Goal: Task Accomplishment & Management: Use online tool/utility

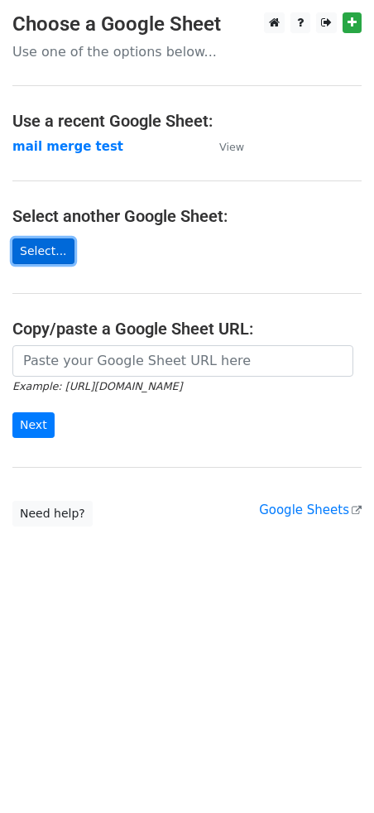
click at [44, 248] on link "Select..." at bounding box center [43, 251] width 62 height 26
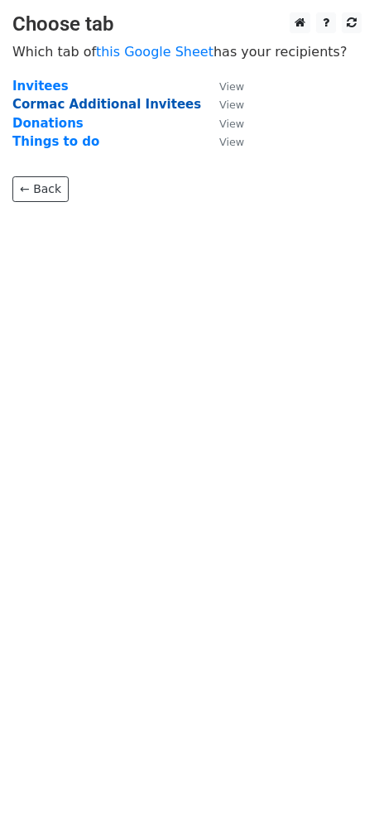
click at [103, 102] on strong "Cormac Additional Invitees" at bounding box center [106, 104] width 189 height 15
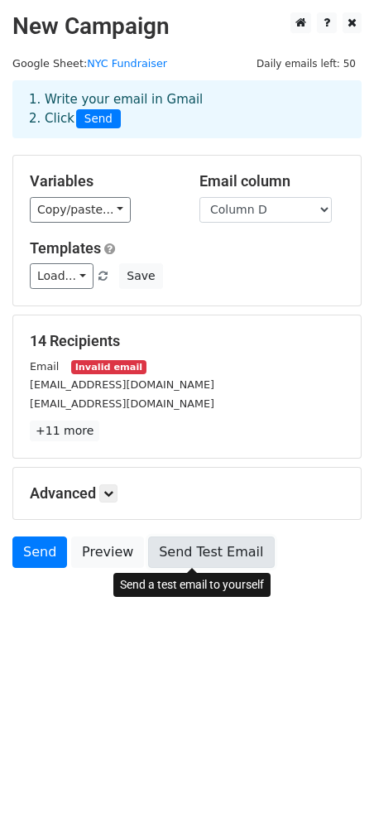
click at [211, 558] on link "Send Test Email" at bounding box center [211, 551] width 126 height 31
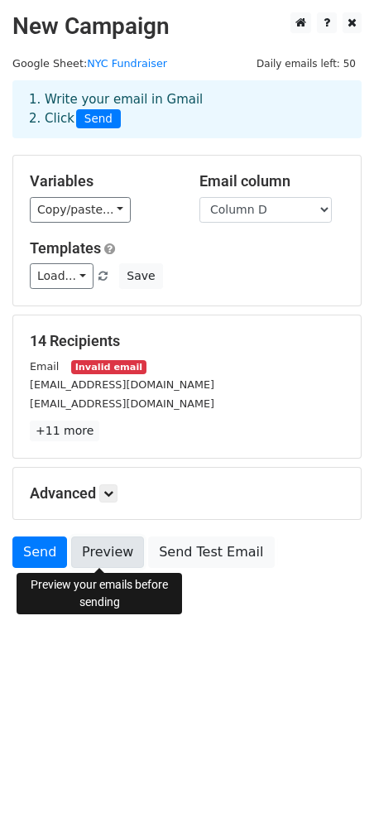
click at [116, 547] on link "Preview" at bounding box center [107, 551] width 73 height 31
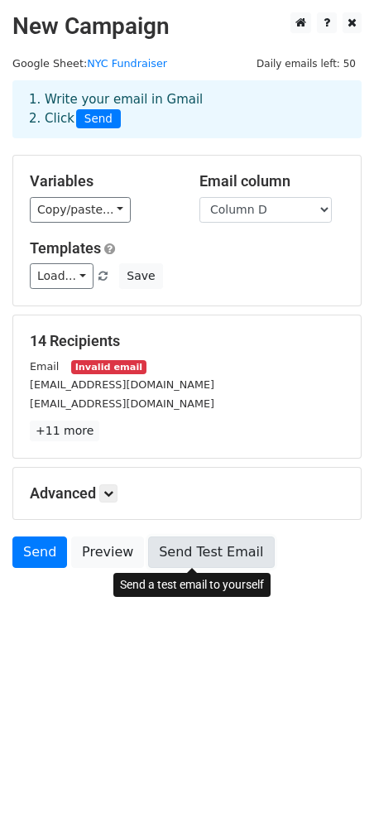
click at [188, 550] on link "Send Test Email" at bounding box center [211, 551] width 126 height 31
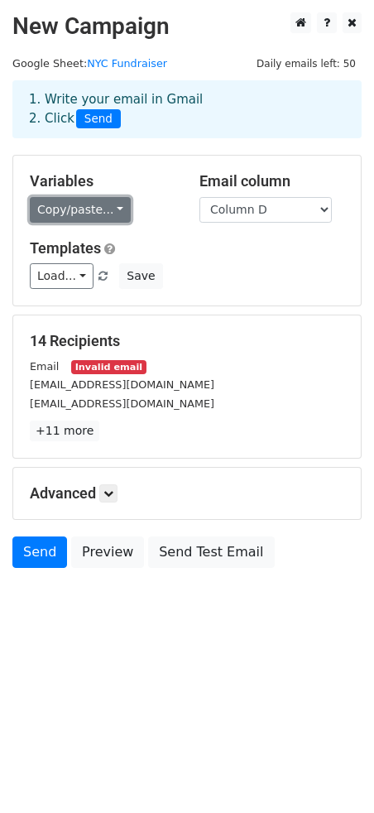
click at [93, 213] on link "Copy/paste..." at bounding box center [80, 210] width 101 height 26
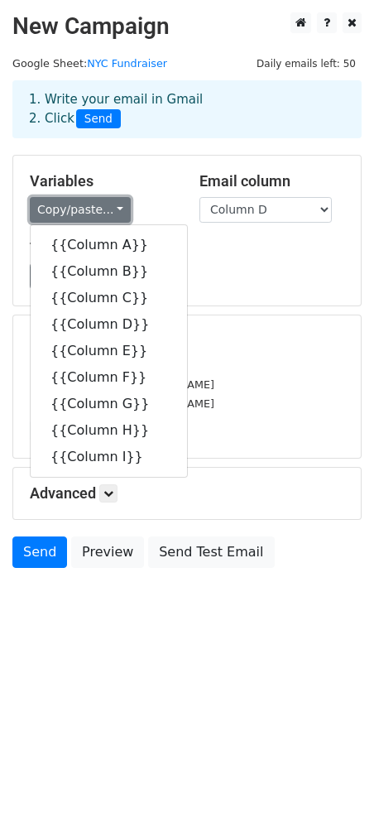
click at [93, 212] on link "Copy/paste..." at bounding box center [80, 210] width 101 height 26
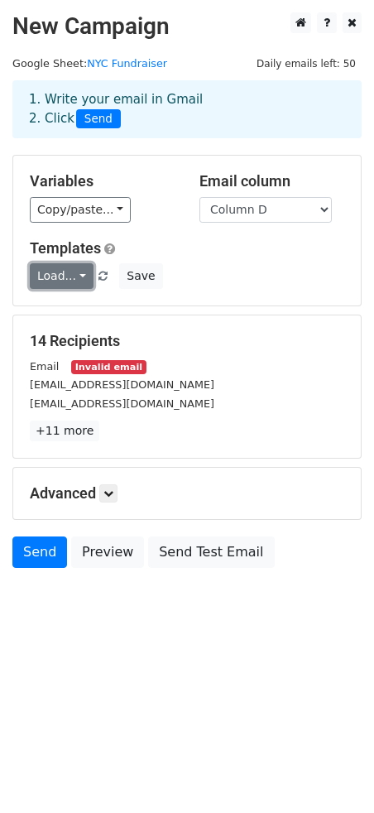
click at [73, 279] on link "Load..." at bounding box center [62, 276] width 64 height 26
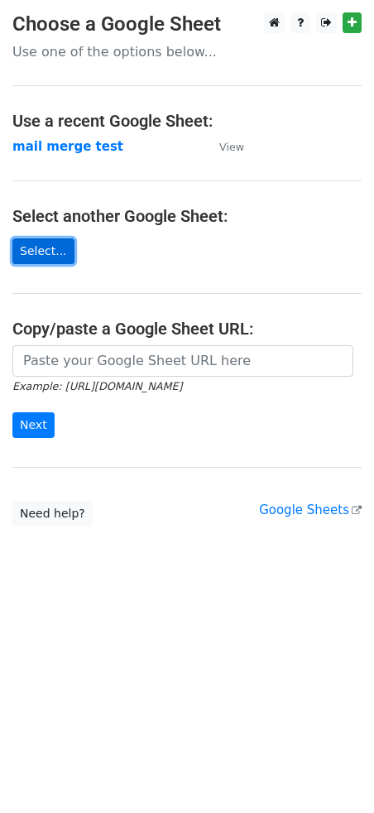
click at [46, 252] on link "Select..." at bounding box center [43, 251] width 62 height 26
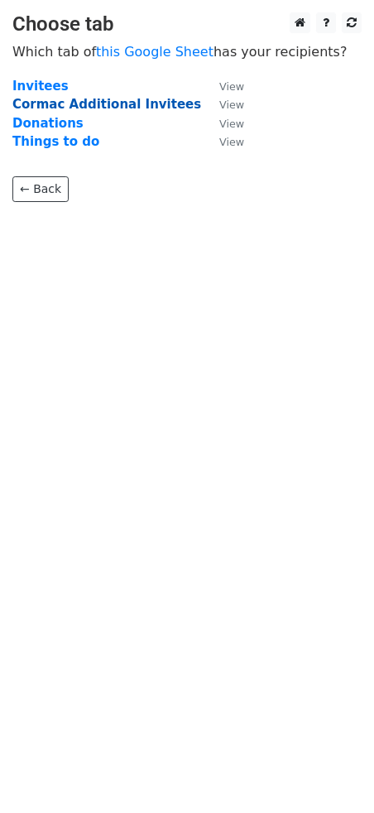
click at [94, 98] on strong "Cormac Additional Invitees" at bounding box center [106, 104] width 189 height 15
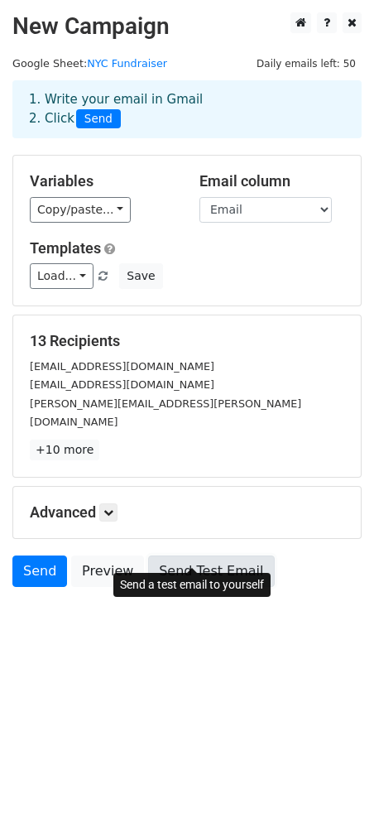
click at [187, 555] on link "Send Test Email" at bounding box center [211, 570] width 126 height 31
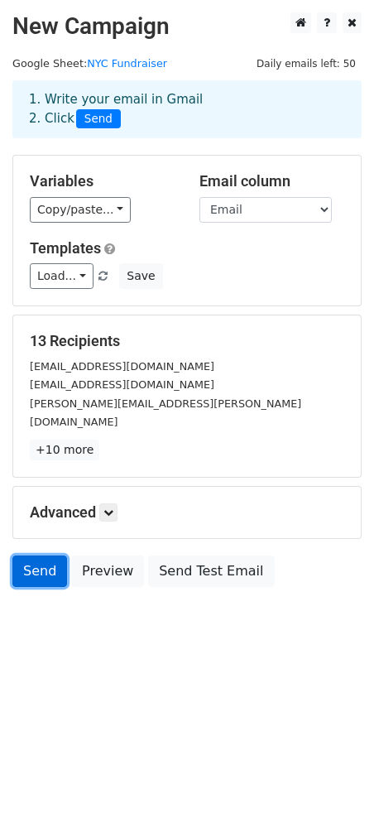
click at [32, 555] on link "Send" at bounding box center [39, 570] width 55 height 31
